Goal: Check status: Check status

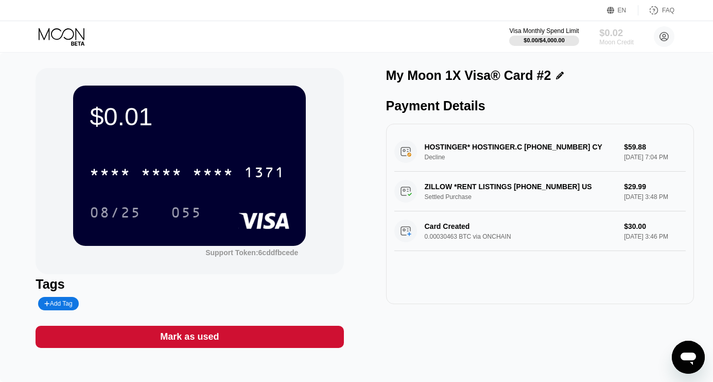
click at [616, 39] on div "Moon Credit" at bounding box center [617, 42] width 35 height 7
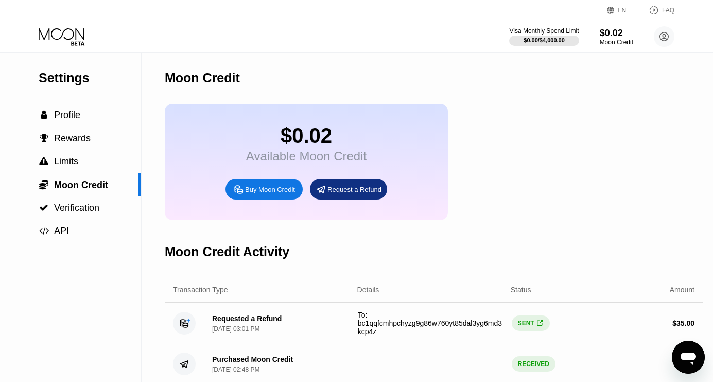
click at [56, 47] on div "Visa Monthly Spend Limit $0.00 / $4,000.00 $0.02 Moon Credit tva492@gmail.com …" at bounding box center [356, 36] width 713 height 31
click at [56, 34] on icon at bounding box center [63, 37] width 48 height 18
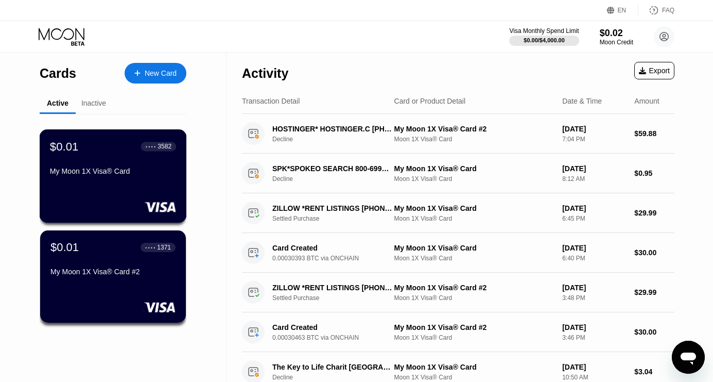
click at [149, 200] on div "$0.01 ● ● ● ● 3582 My Moon 1X Visa® Card" at bounding box center [113, 175] width 147 height 93
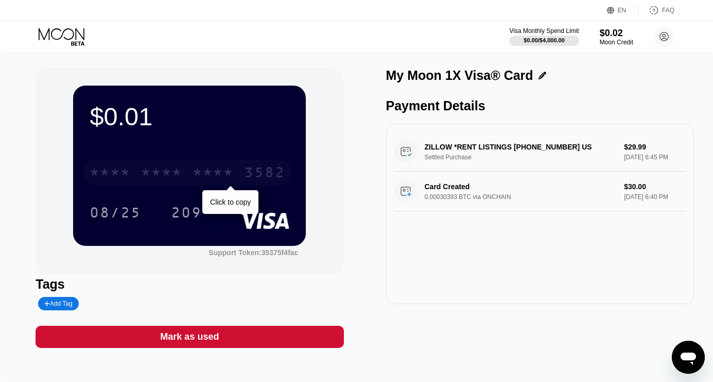
click at [248, 179] on div "3582" at bounding box center [264, 173] width 41 height 16
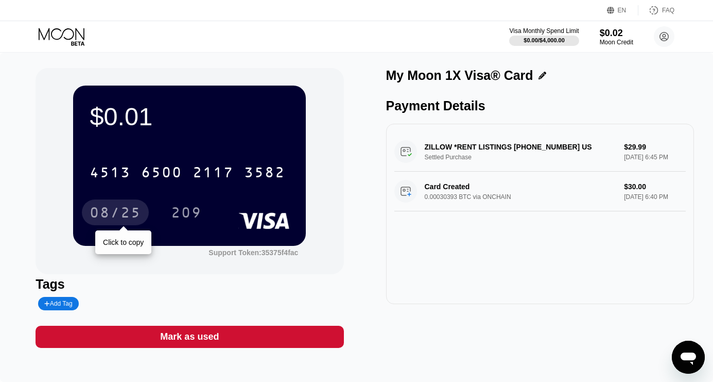
click at [128, 213] on div "08/25" at bounding box center [116, 214] width 52 height 16
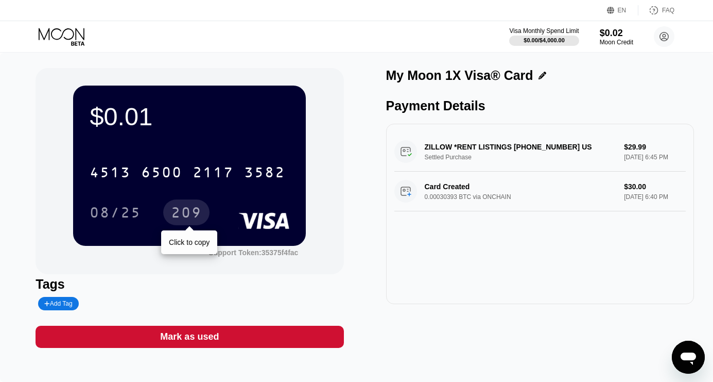
click at [194, 214] on div "209" at bounding box center [186, 214] width 31 height 16
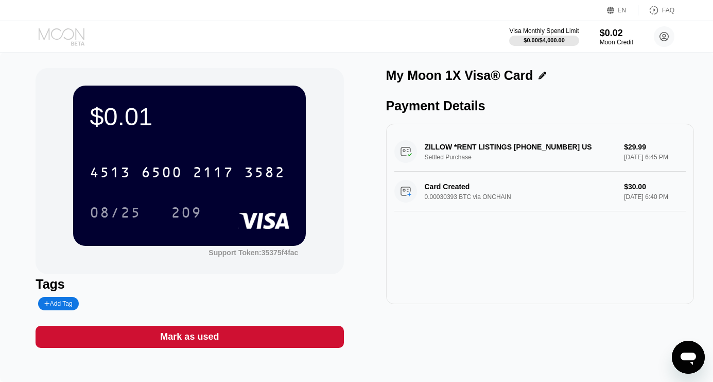
click at [74, 33] on icon at bounding box center [62, 34] width 46 height 12
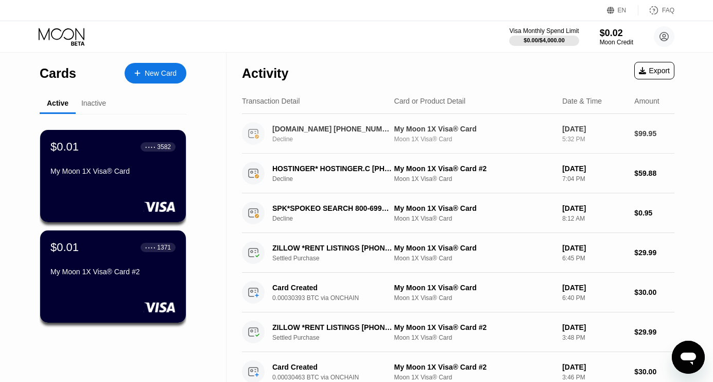
click at [301, 131] on div "[DOMAIN_NAME] [PHONE_NUMBER] GI" at bounding box center [332, 129] width 121 height 8
